Goal: Information Seeking & Learning: Learn about a topic

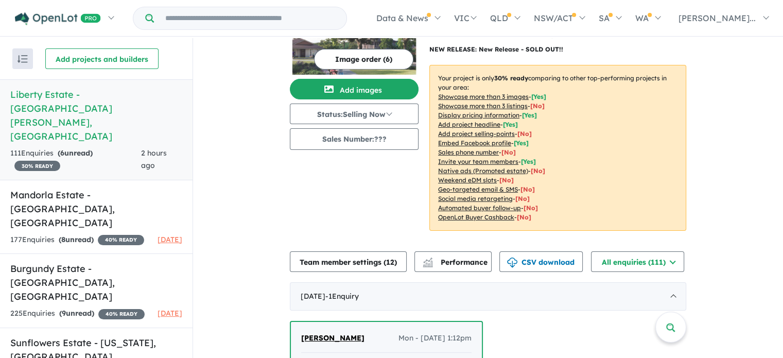
scroll to position [206, 0]
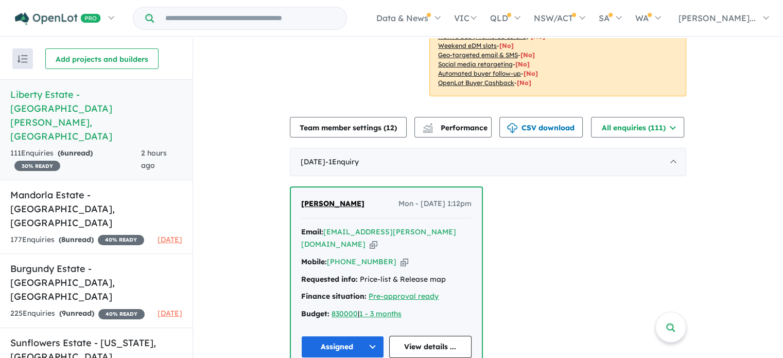
click at [325, 199] on span "[PERSON_NAME]" at bounding box center [332, 203] width 63 height 9
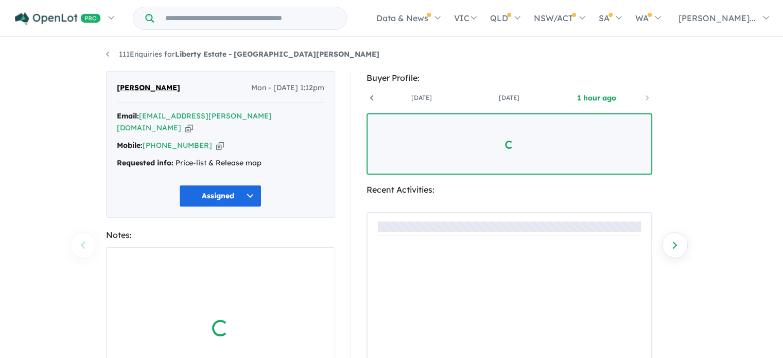
scroll to position [0, 76]
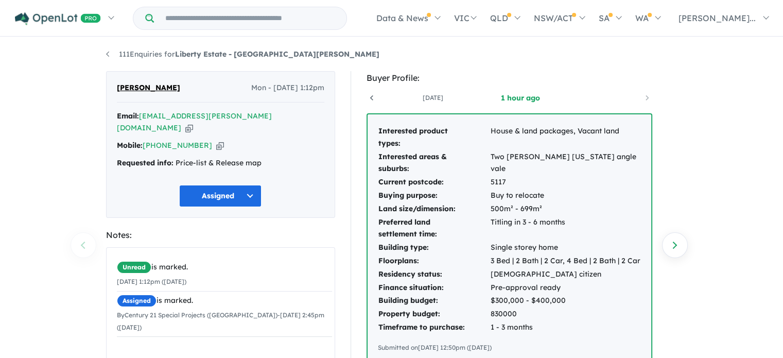
click at [193, 122] on icon "button" at bounding box center [189, 127] width 8 height 11
click at [216, 140] on icon "button" at bounding box center [220, 145] width 8 height 11
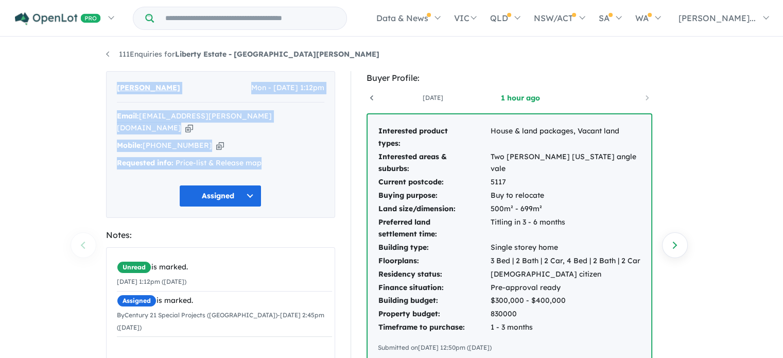
drag, startPoint x: 111, startPoint y: 79, endPoint x: 278, endPoint y: 150, distance: 181.9
click at [278, 150] on div "Richard Papps Mon - 01/09/2025, 1:12pm Email: dicko.papps@gmail.com Copied! Mob…" at bounding box center [220, 144] width 229 height 147
copy div "Richard Papps Mon - 01/09/2025, 1:12pm Email: dicko.papps@gmail.com Copied! Mob…"
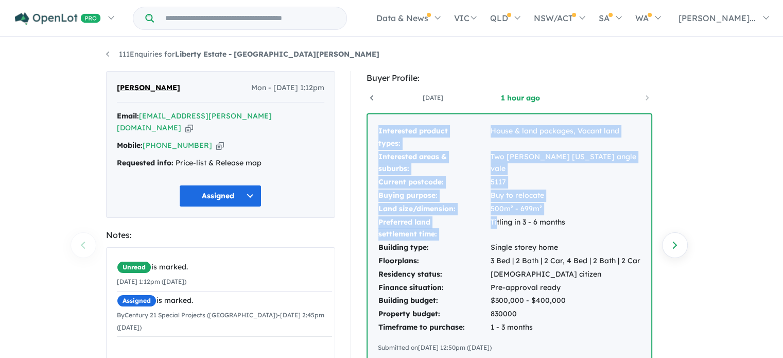
drag, startPoint x: 375, startPoint y: 120, endPoint x: 496, endPoint y: 232, distance: 165.0
click at [496, 232] on div "Interested product types: House & land packages, Vacant land Interested areas &…" at bounding box center [509, 238] width 284 height 249
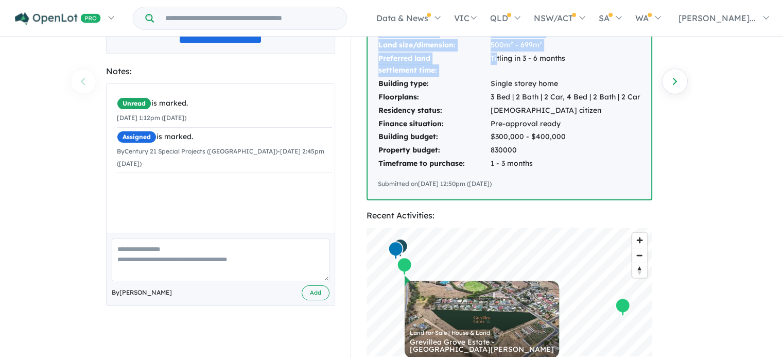
scroll to position [154, 0]
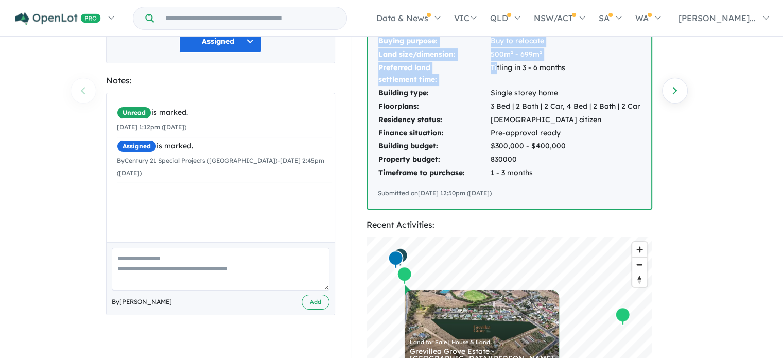
click at [564, 190] on div "Submitted on 01/09/2025 12:50pm (Monday)" at bounding box center [509, 193] width 263 height 10
copy div "Interested product types: House & land packages, Vacant land Interested areas &…"
click at [595, 150] on td "$300,000 - $400,000" at bounding box center [565, 145] width 151 height 13
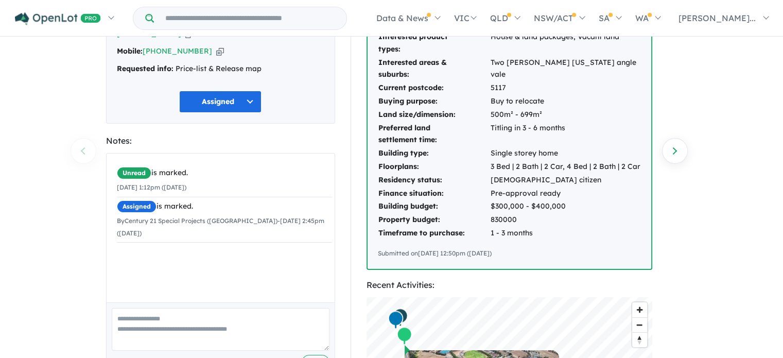
scroll to position [0, 0]
